Goal: Check status: Check status

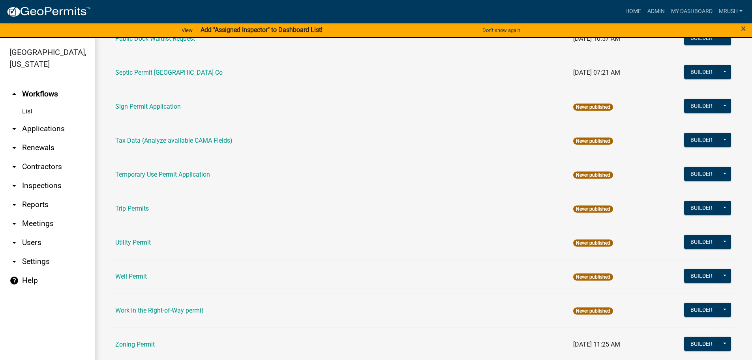
scroll to position [382, 0]
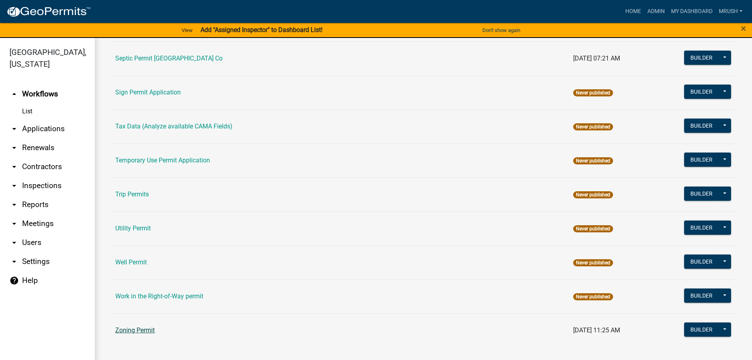
click at [137, 329] on link "Zoning Permit" at bounding box center [134, 330] width 39 height 8
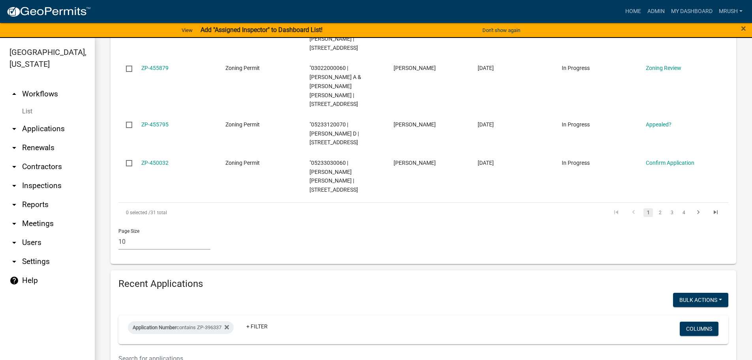
scroll to position [564, 0]
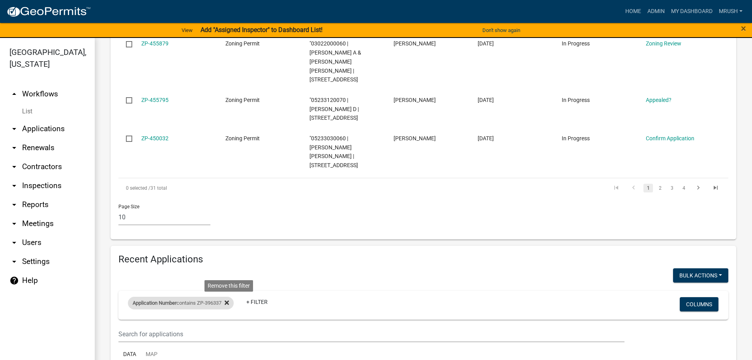
click at [229, 299] on icon at bounding box center [227, 302] width 4 height 6
click at [146, 297] on link "+ Filter" at bounding box center [145, 304] width 34 height 14
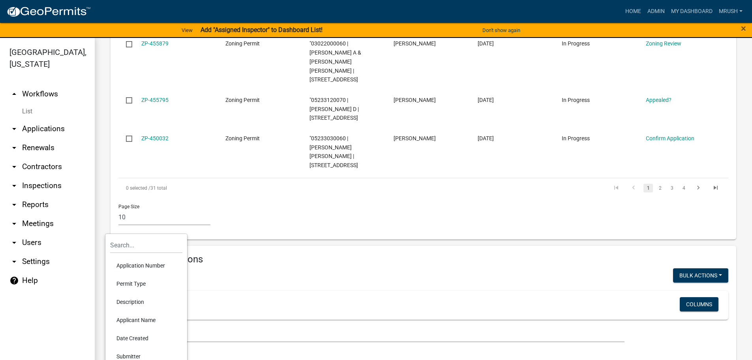
click at [150, 264] on li "Application Number" at bounding box center [146, 265] width 72 height 18
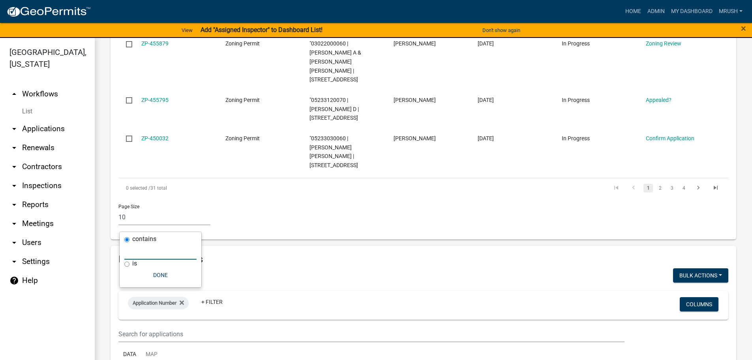
click at [146, 252] on input "text" at bounding box center [160, 251] width 72 height 16
type input "ZP-459676"
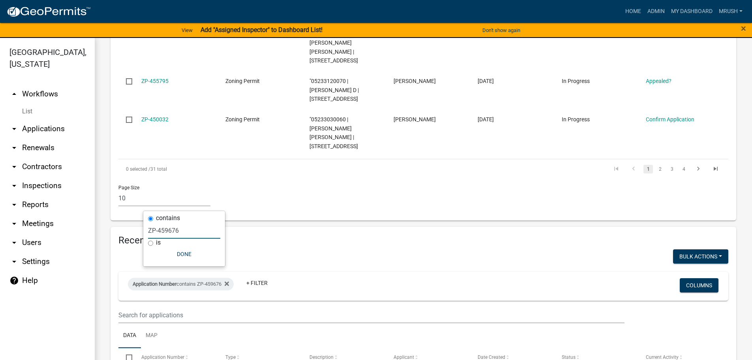
scroll to position [585, 0]
